Goal: Information Seeking & Learning: Check status

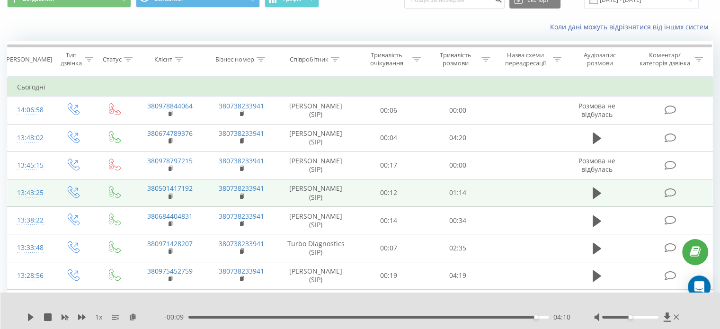
scroll to position [70, 0]
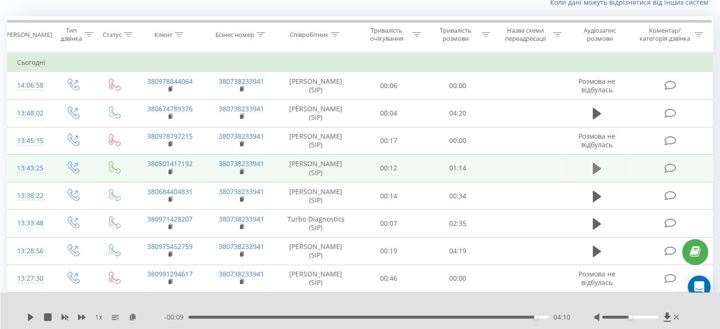
click at [592, 169] on button at bounding box center [597, 168] width 14 height 14
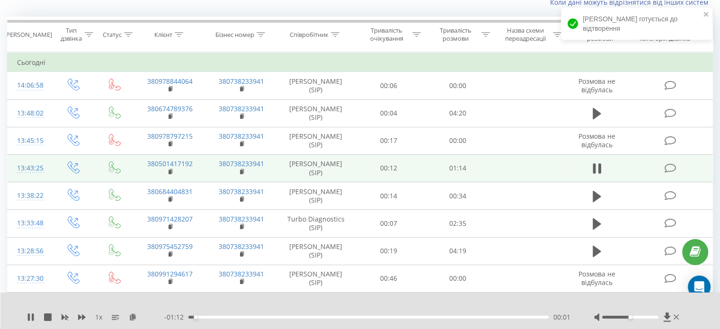
click at [199, 315] on div "- 01:12 00:01 00:01" at bounding box center [367, 316] width 406 height 9
click at [209, 317] on div "00:04" at bounding box center [368, 317] width 360 height 3
click at [223, 321] on div "- 01:09 00:05 00:05" at bounding box center [367, 316] width 406 height 9
click at [223, 320] on div "- 01:08 00:05 00:05" at bounding box center [367, 316] width 406 height 9
click at [225, 320] on div "- 01:08 00:06 00:06" at bounding box center [367, 316] width 406 height 9
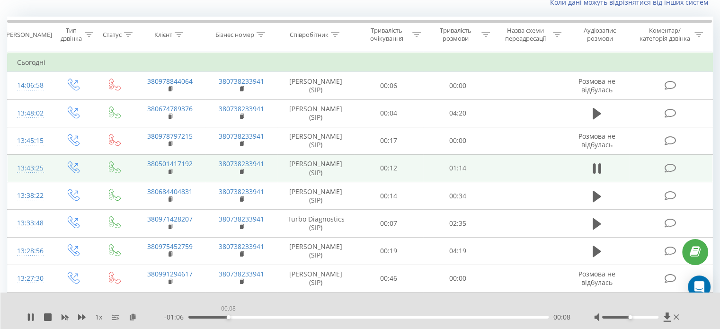
click at [228, 318] on div "00:08" at bounding box center [368, 317] width 360 height 3
click at [247, 317] on div "00:09" at bounding box center [368, 317] width 360 height 3
click at [257, 317] on div "00:14" at bounding box center [368, 317] width 360 height 3
click at [281, 314] on div "- 00:58 00:16 00:16" at bounding box center [367, 316] width 406 height 9
click at [282, 319] on div "- 00:57 00:16 00:16" at bounding box center [367, 316] width 406 height 9
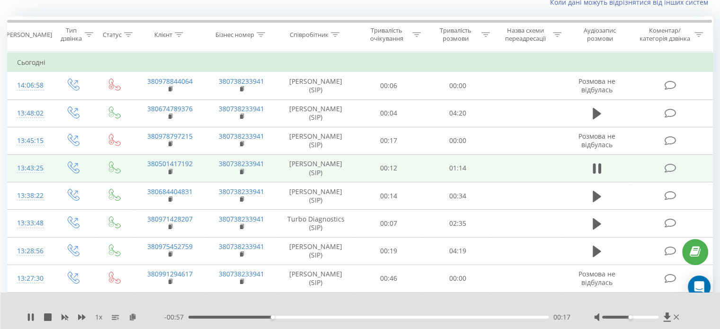
click at [282, 319] on div "- 00:57 00:17 00:17" at bounding box center [367, 316] width 406 height 9
click at [289, 318] on div "00:20" at bounding box center [368, 317] width 360 height 3
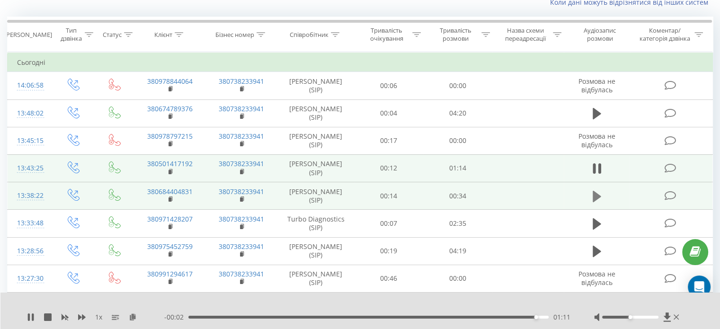
click at [593, 199] on icon at bounding box center [597, 195] width 9 height 11
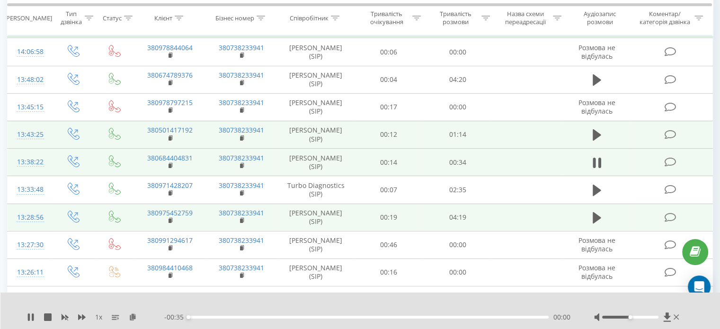
scroll to position [104, 0]
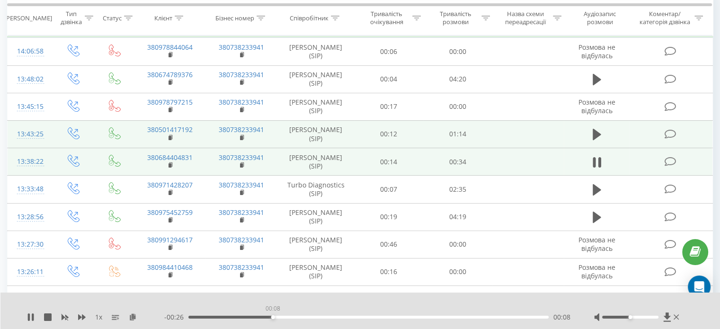
click at [273, 318] on div "00:08" at bounding box center [368, 317] width 360 height 3
click at [350, 318] on div "00:08" at bounding box center [368, 317] width 360 height 3
click at [432, 317] on div "00:23" at bounding box center [368, 317] width 360 height 3
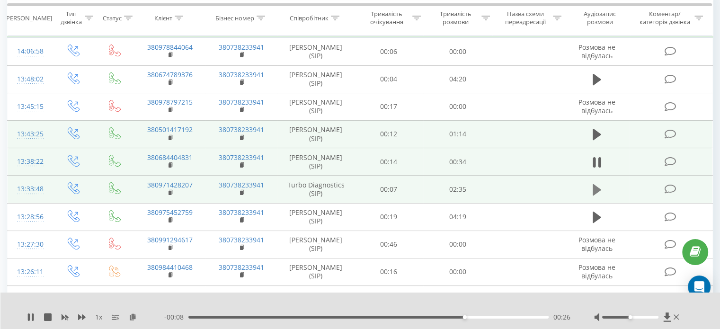
click at [598, 189] on icon at bounding box center [597, 189] width 9 height 11
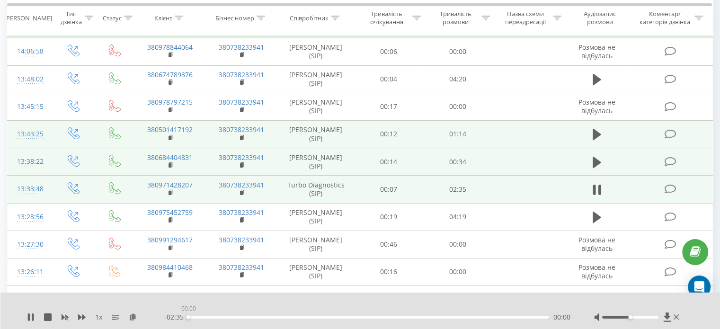
click at [226, 317] on div "00:00" at bounding box center [368, 317] width 360 height 3
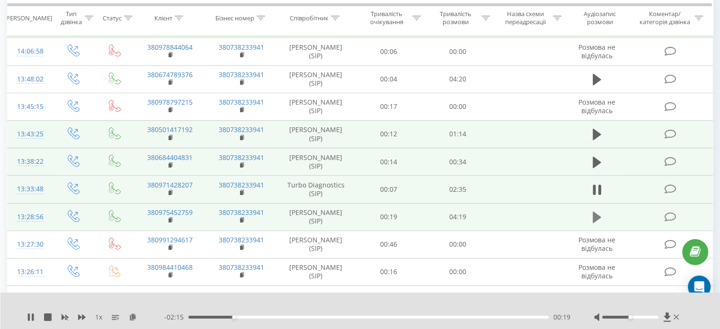
click at [597, 214] on icon at bounding box center [597, 217] width 9 height 11
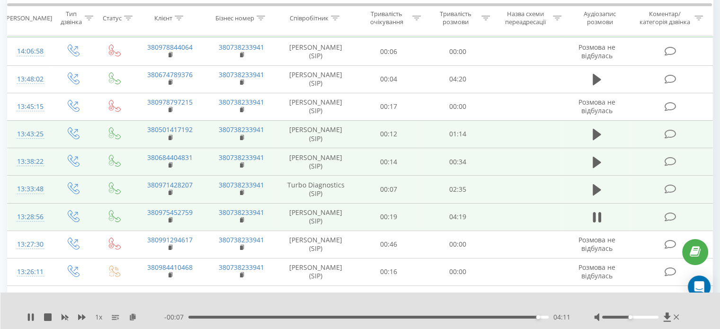
click at [206, 316] on div "04:11" at bounding box center [368, 317] width 360 height 3
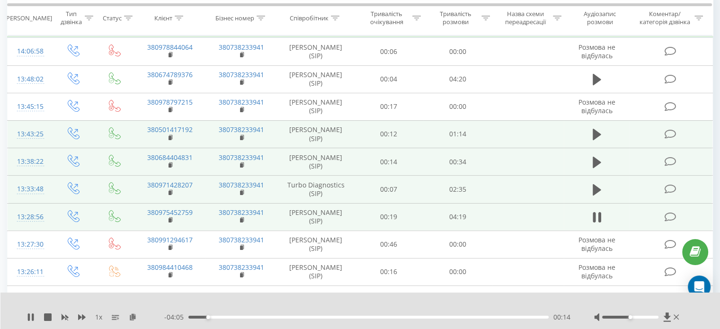
click at [233, 316] on div "00:14" at bounding box center [368, 317] width 360 height 3
click at [265, 316] on div "00:33" at bounding box center [368, 317] width 360 height 3
click at [294, 317] on div "00:56" at bounding box center [368, 317] width 360 height 3
click at [307, 318] on div "01:19" at bounding box center [368, 317] width 360 height 3
click at [317, 317] on div "01:26" at bounding box center [368, 317] width 360 height 3
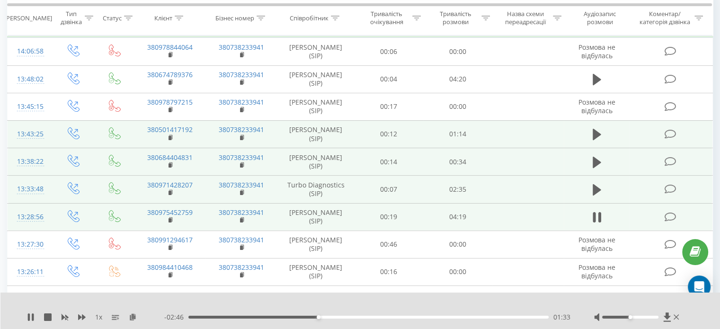
click at [328, 318] on div "01:33" at bounding box center [368, 317] width 360 height 3
click at [341, 317] on div "01:50" at bounding box center [368, 317] width 360 height 3
click at [356, 316] on div "01:50" at bounding box center [368, 317] width 360 height 3
click at [371, 317] on div "02:02" at bounding box center [368, 317] width 360 height 3
click at [385, 318] on div "02:14" at bounding box center [368, 317] width 360 height 3
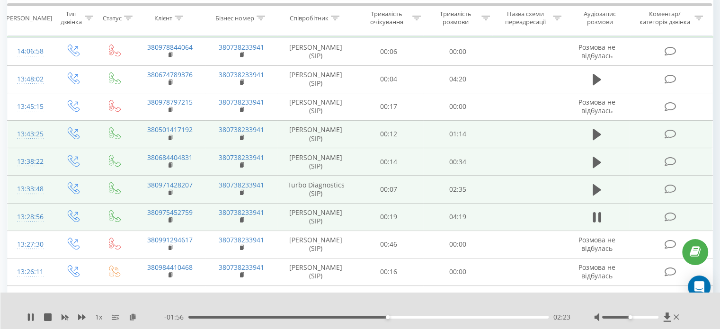
click at [402, 317] on div "02:23" at bounding box center [368, 317] width 360 height 3
click at [417, 317] on div "02:35" at bounding box center [368, 317] width 360 height 3
click at [443, 316] on div "03:03" at bounding box center [368, 317] width 360 height 3
click at [456, 318] on div "03:12" at bounding box center [368, 317] width 360 height 3
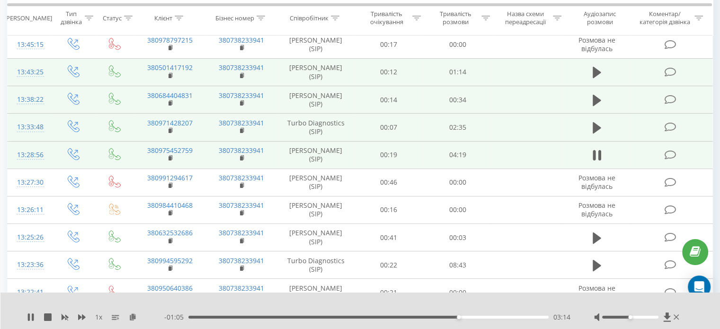
scroll to position [0, 0]
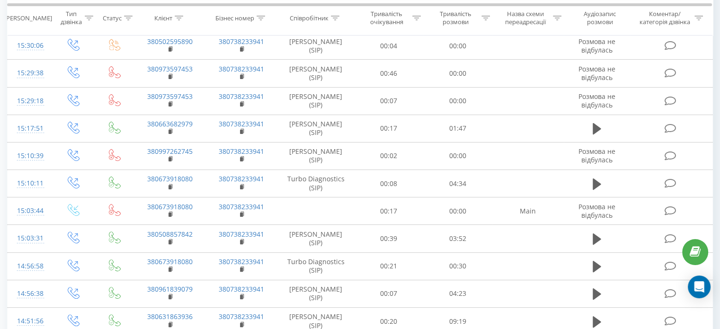
scroll to position [206, 0]
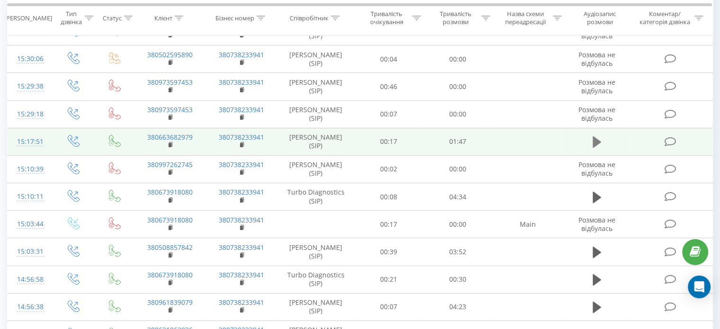
click at [595, 142] on icon at bounding box center [597, 141] width 9 height 11
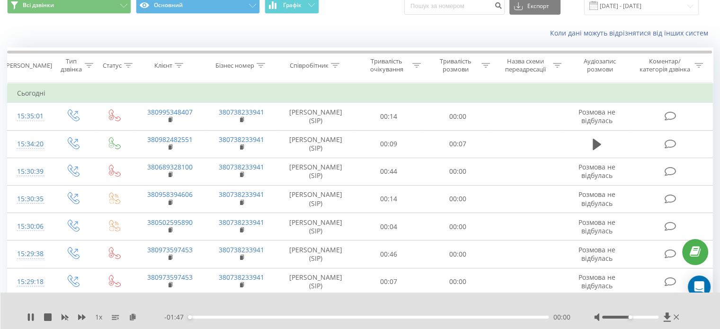
scroll to position [38, 0]
click at [219, 319] on div "- 01:46 00:01 00:01" at bounding box center [367, 316] width 406 height 9
click at [233, 318] on div "00:02" at bounding box center [368, 317] width 360 height 3
click at [268, 322] on div "1 x - 01:32 00:15 00:15" at bounding box center [360, 311] width 720 height 36
click at [222, 316] on div "00:10" at bounding box center [368, 317] width 360 height 3
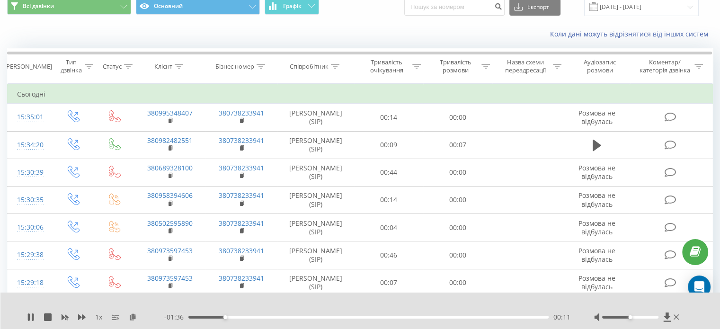
click at [236, 317] on div "00:11" at bounding box center [368, 317] width 360 height 3
click at [229, 317] on div "00:15" at bounding box center [368, 317] width 360 height 3
click at [247, 316] on div "00:14" at bounding box center [368, 317] width 360 height 3
click at [281, 318] on div "00:27" at bounding box center [368, 317] width 360 height 3
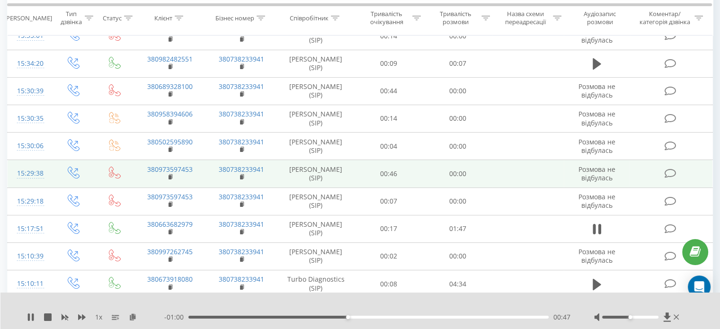
scroll to position [120, 0]
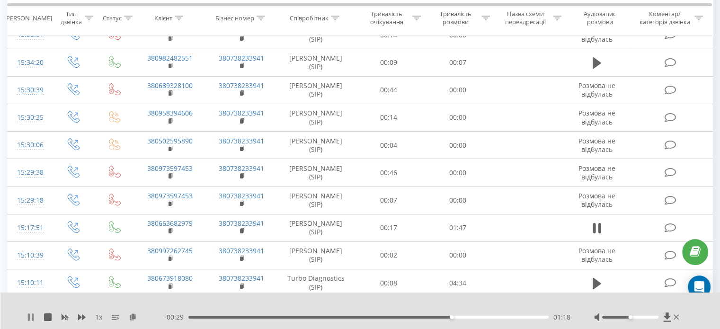
click at [32, 315] on icon at bounding box center [33, 317] width 2 height 8
click at [31, 318] on icon at bounding box center [31, 317] width 6 height 8
click at [474, 316] on div "01:22" at bounding box center [368, 317] width 360 height 3
click at [466, 314] on div "- 00:21 01:26 01:26" at bounding box center [367, 316] width 406 height 9
click at [464, 315] on div "- 00:20 01:27 01:27" at bounding box center [367, 316] width 406 height 9
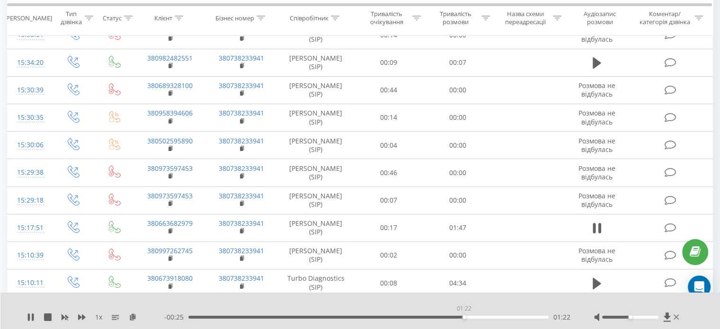
click at [464, 317] on div "01:22" at bounding box center [368, 317] width 360 height 3
click at [475, 318] on div "01:25" at bounding box center [368, 317] width 360 height 3
click at [484, 317] on div "01:26" at bounding box center [368, 317] width 360 height 3
click at [495, 317] on div "01:28" at bounding box center [368, 317] width 360 height 3
click at [508, 316] on div "01:35" at bounding box center [368, 317] width 360 height 3
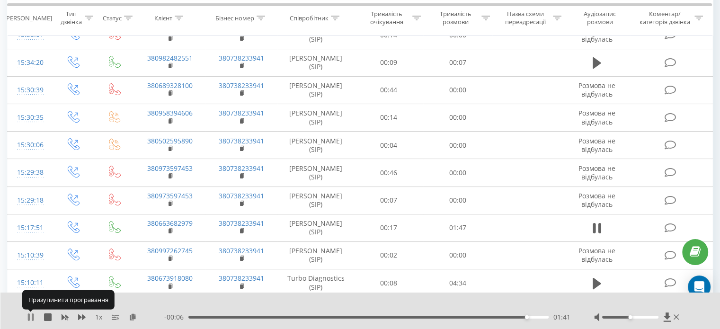
click at [30, 315] on icon at bounding box center [31, 317] width 8 height 8
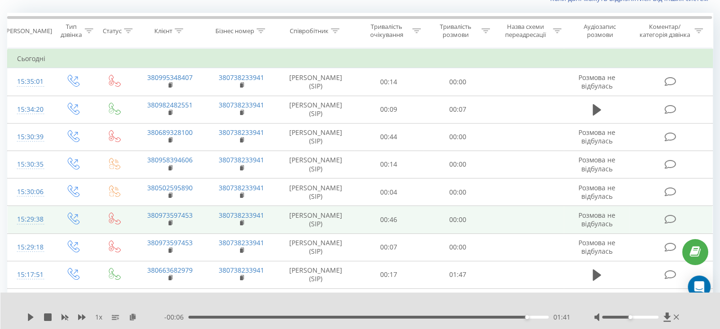
scroll to position [0, 0]
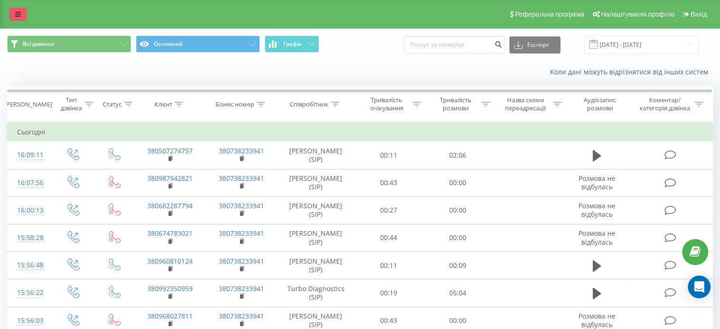
click at [15, 15] on link at bounding box center [17, 14] width 17 height 13
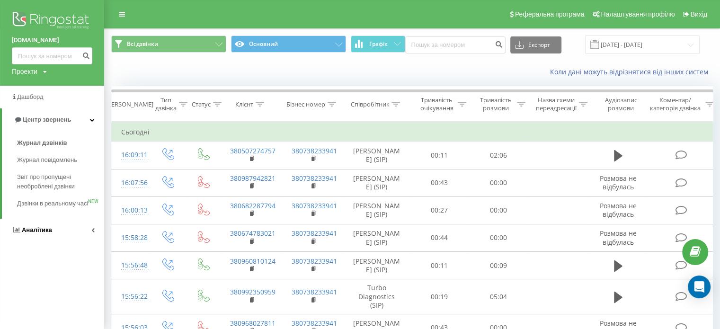
click at [35, 233] on span "Аналiтика" at bounding box center [37, 229] width 30 height 7
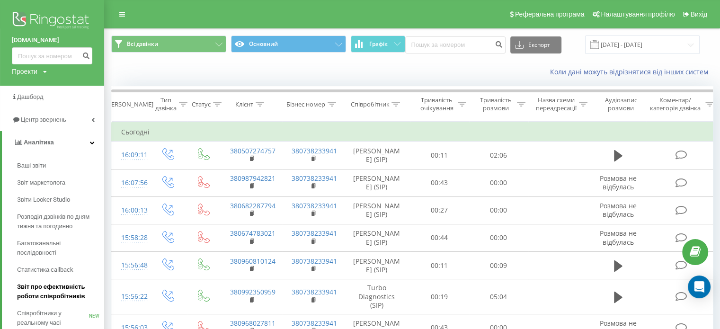
drag, startPoint x: 44, startPoint y: 290, endPoint x: 35, endPoint y: 291, distance: 9.0
click at [35, 291] on span "Звіт про ефективність роботи співробітників" at bounding box center [58, 291] width 82 height 19
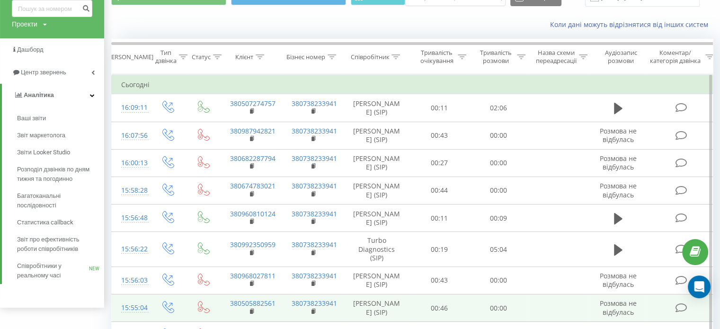
scroll to position [3, 0]
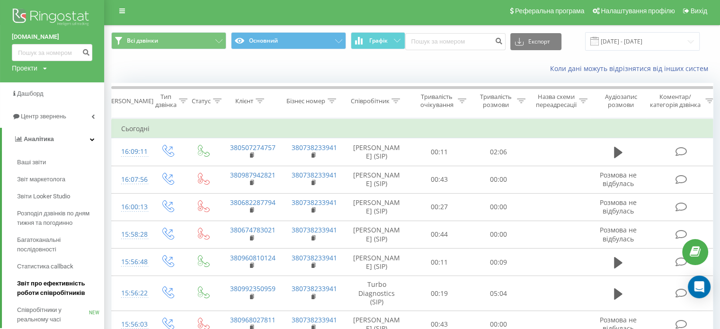
click at [42, 279] on span "Звіт про ефективність роботи співробітників" at bounding box center [58, 288] width 82 height 19
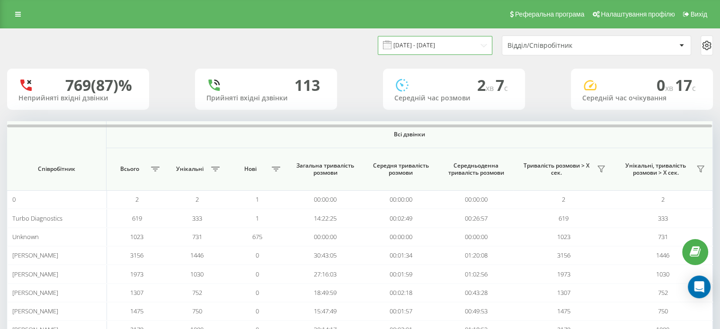
click at [450, 45] on input "[DATE] - [DATE]" at bounding box center [435, 45] width 115 height 18
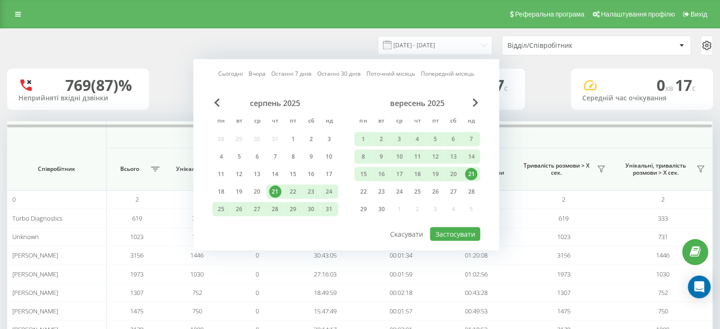
click at [473, 174] on div "21" at bounding box center [471, 174] width 12 height 12
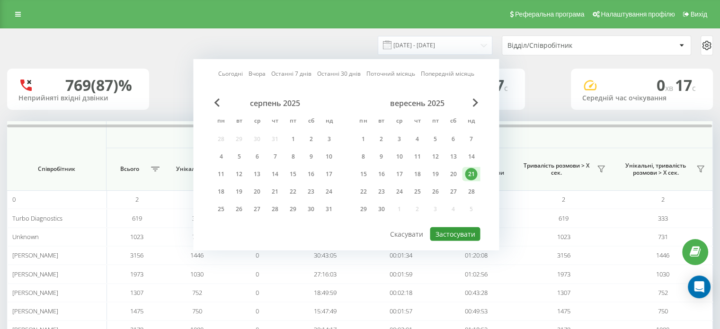
click at [454, 233] on button "Застосувати" at bounding box center [455, 234] width 50 height 14
type input "[DATE] - [DATE]"
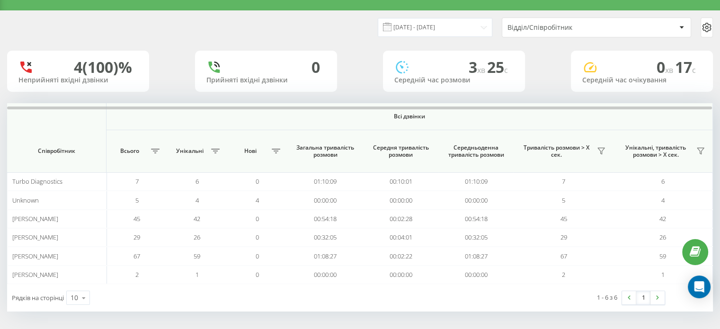
scroll to position [18, 0]
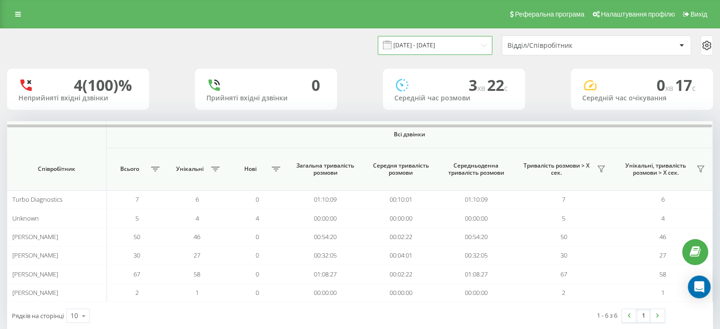
click at [439, 42] on input "[DATE] - [DATE]" at bounding box center [435, 45] width 115 height 18
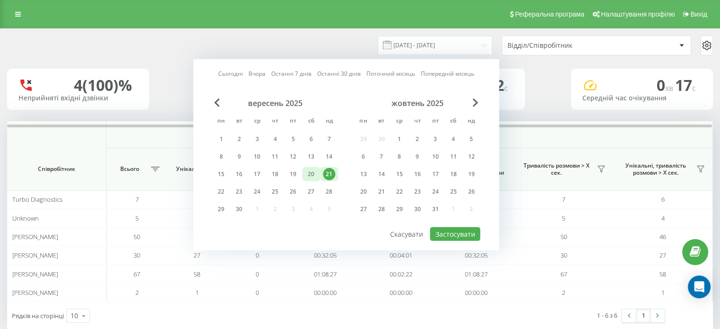
click at [315, 174] on div "20" at bounding box center [311, 174] width 12 height 12
click at [455, 230] on button "Застосувати" at bounding box center [455, 234] width 50 height 14
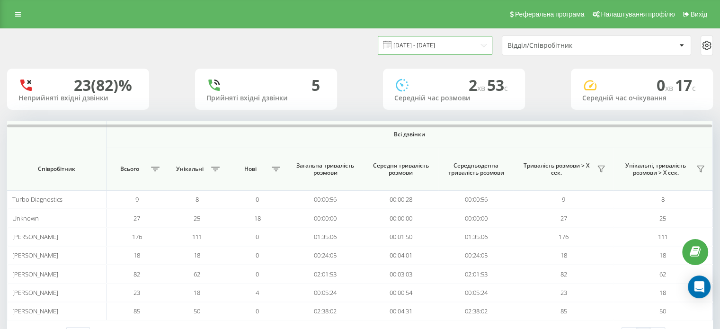
click at [423, 43] on input "[DATE] - [DATE]" at bounding box center [435, 45] width 115 height 18
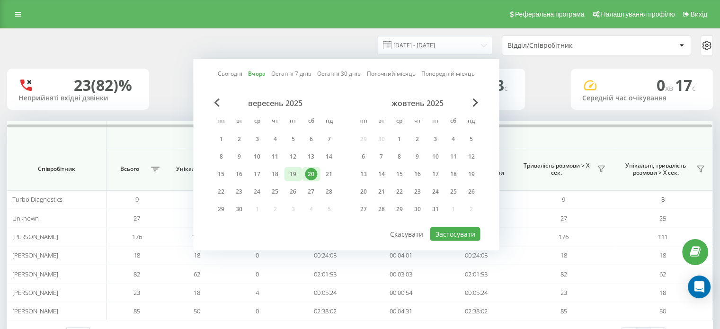
click at [295, 170] on div "19" at bounding box center [293, 174] width 12 height 12
click at [449, 227] on button "Застосувати" at bounding box center [455, 234] width 50 height 14
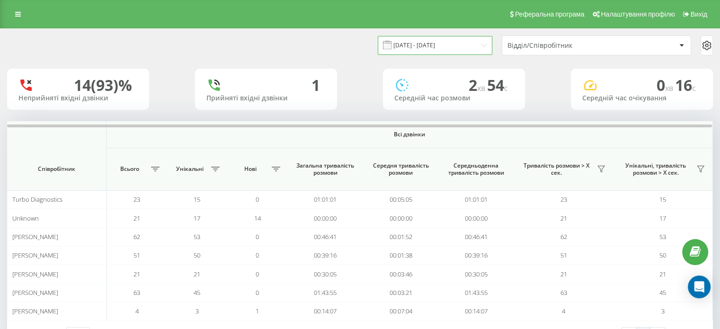
click at [426, 45] on input "[DATE] - [DATE]" at bounding box center [435, 45] width 115 height 18
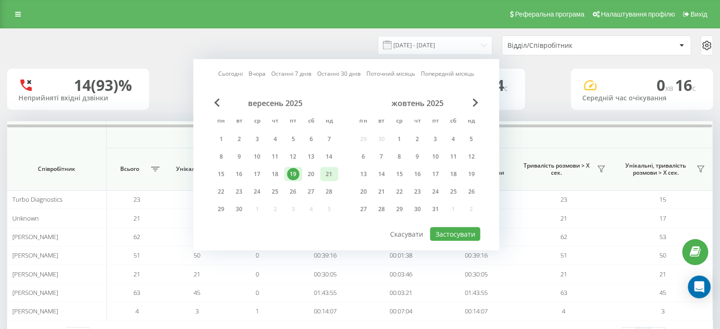
click at [328, 174] on div "21" at bounding box center [329, 174] width 12 height 12
click at [445, 236] on button "Застосувати" at bounding box center [455, 234] width 50 height 14
type input "[DATE] - [DATE]"
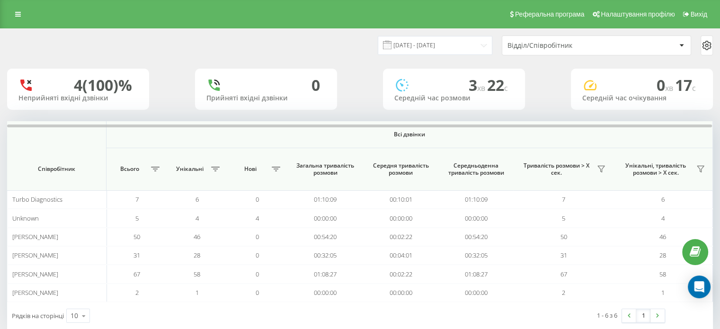
scroll to position [18, 0]
